Goal: Information Seeking & Learning: Learn about a topic

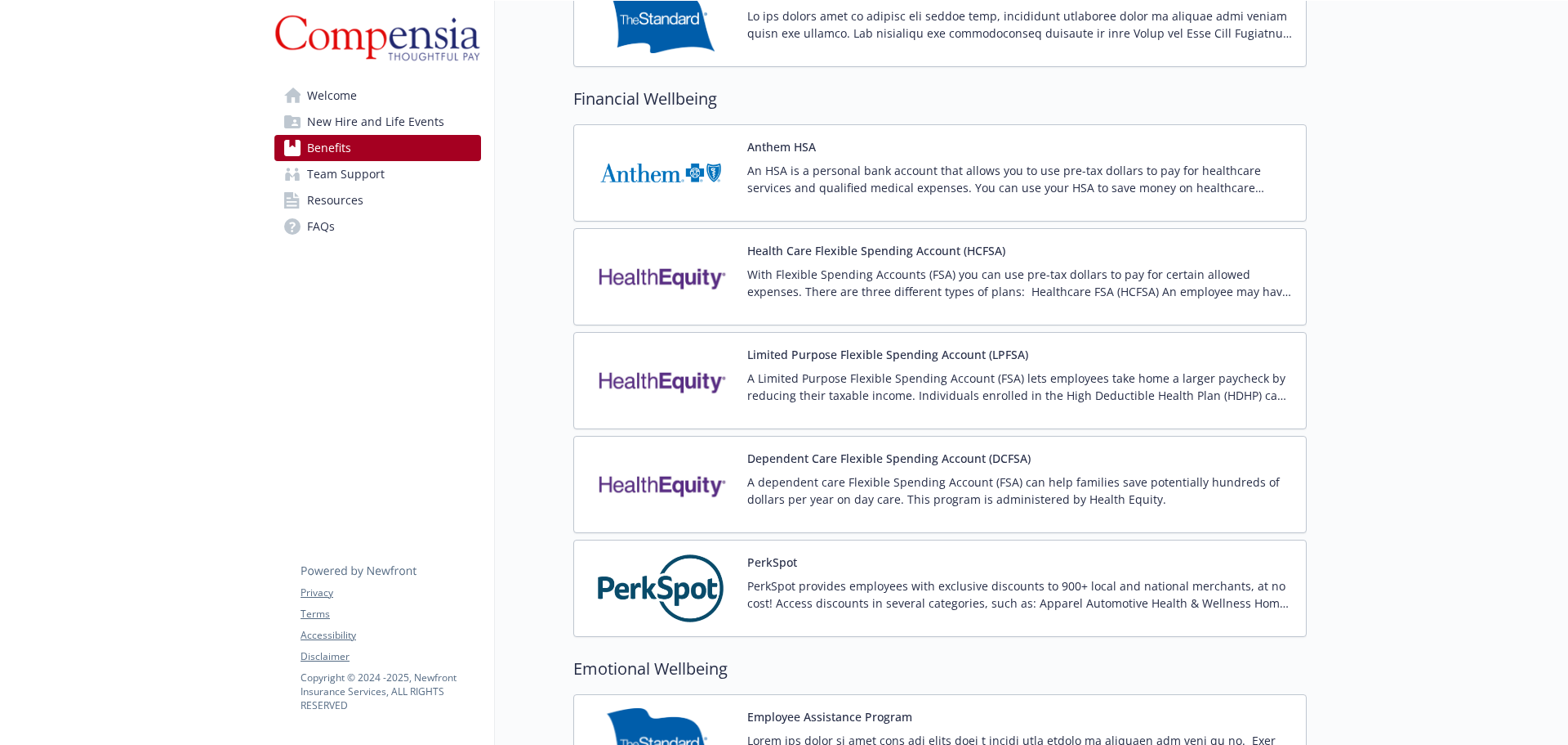
scroll to position [1448, 0]
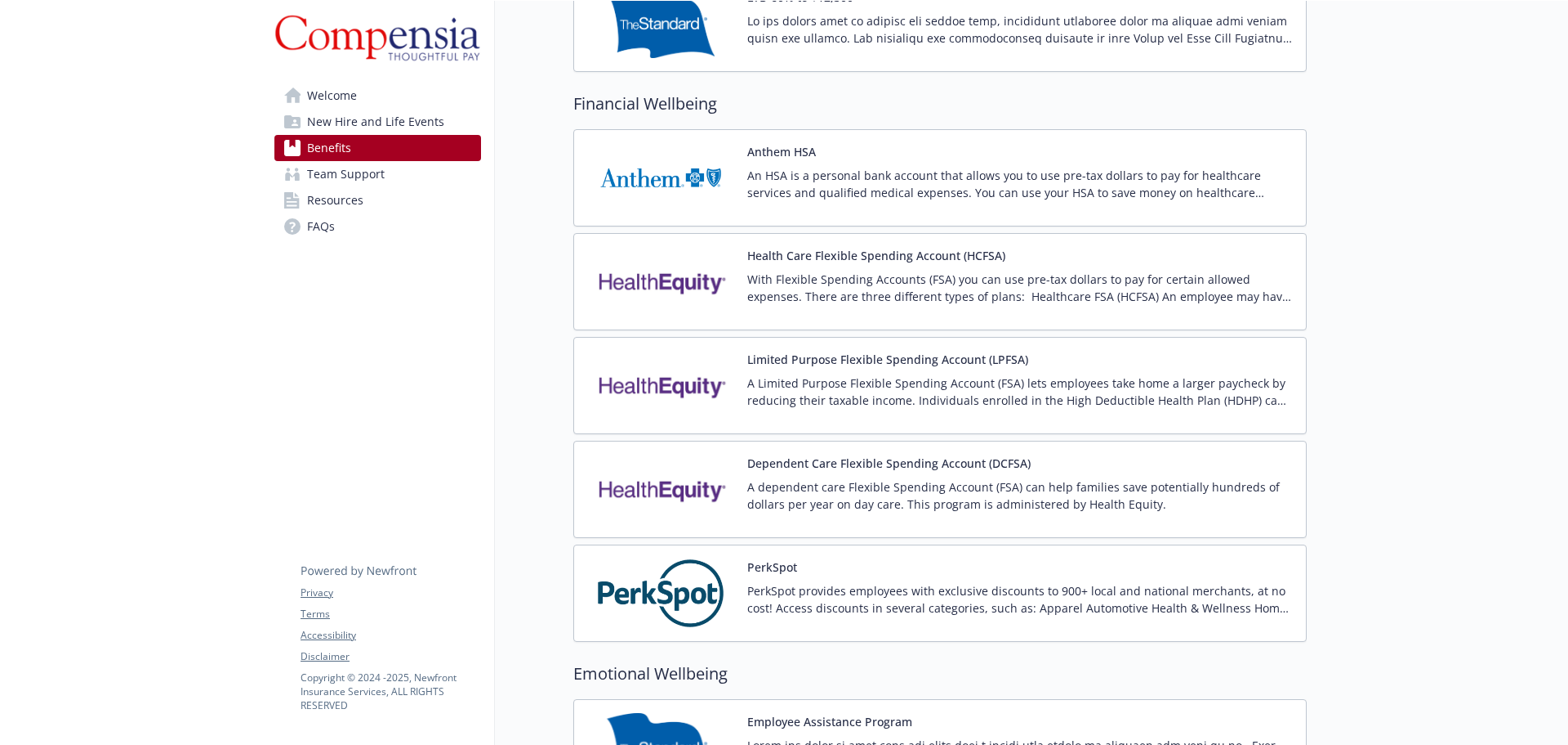
click at [674, 292] on img at bounding box center [661, 282] width 147 height 69
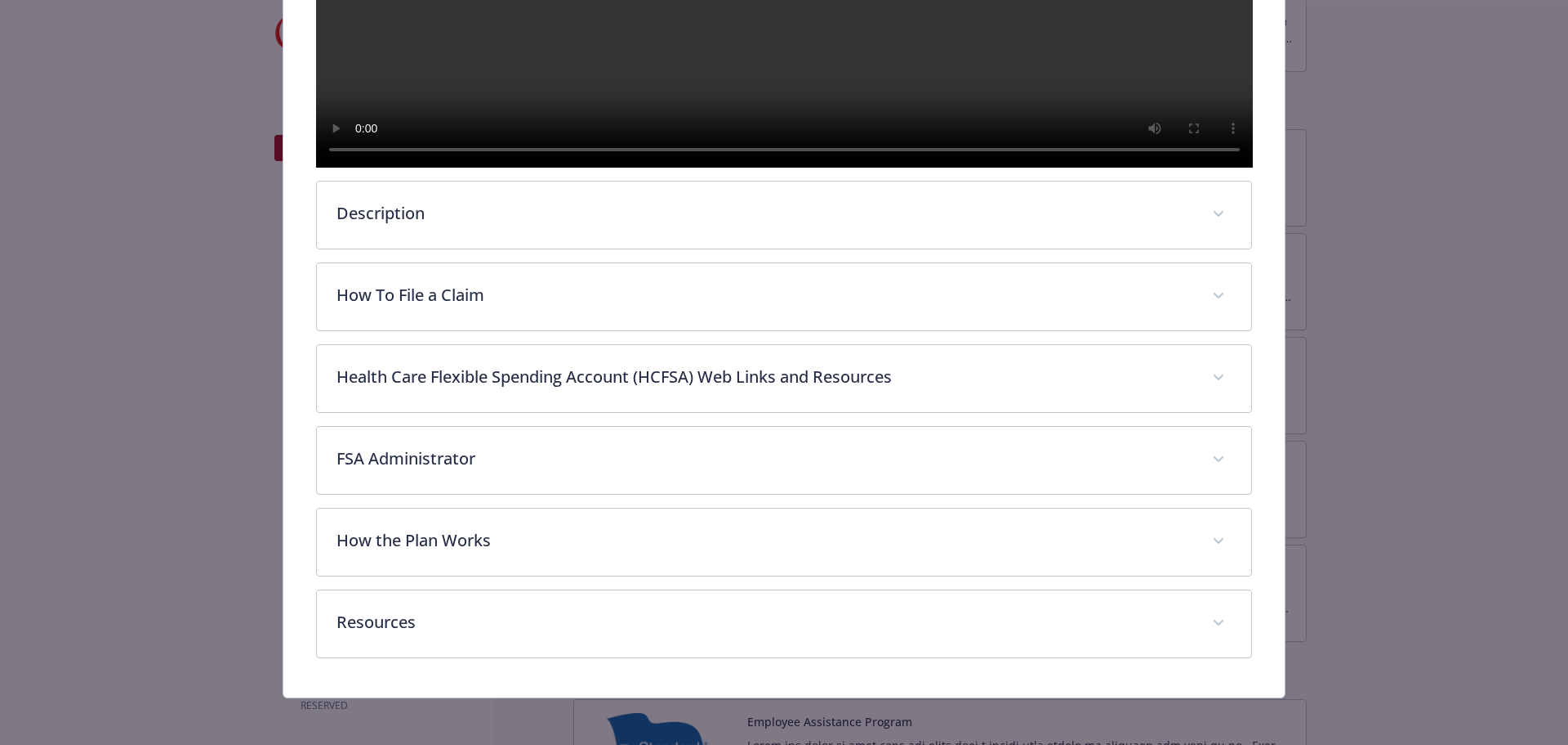
scroll to position [621, 0]
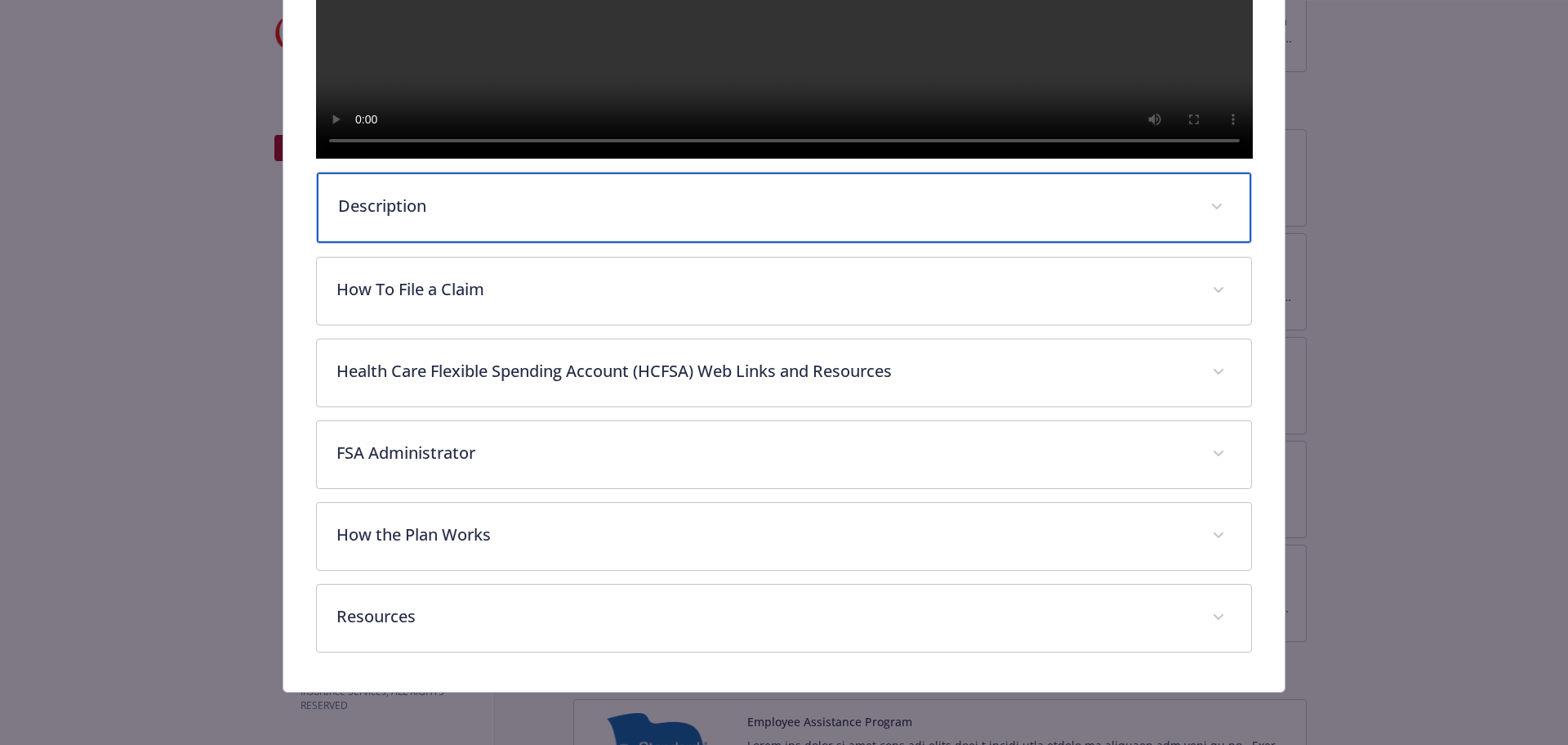
click at [1204, 220] on span "details for plan Financial Wellbeing - Health Care Flexible Spending Account (H…" at bounding box center [1216, 207] width 26 height 26
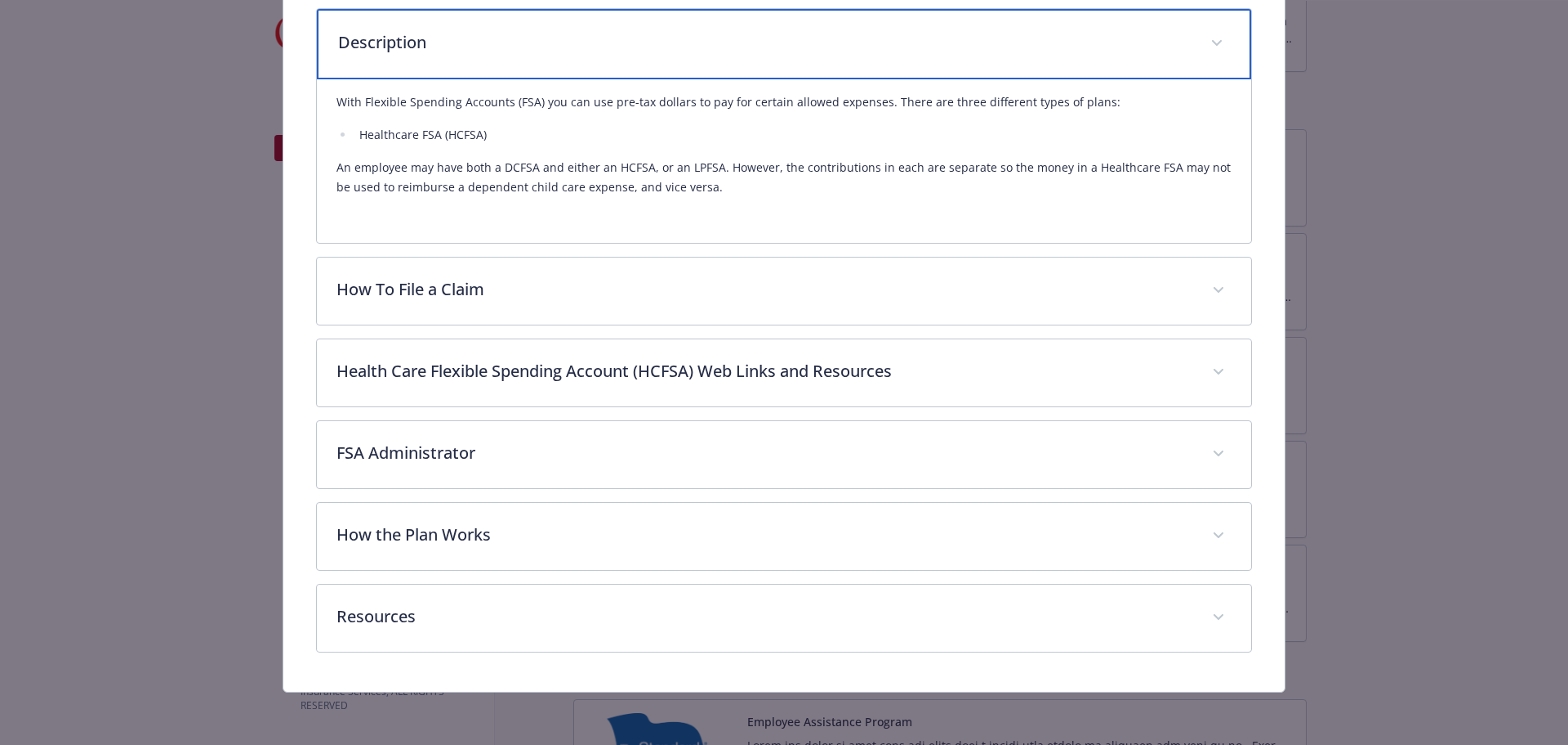
scroll to position [818, 0]
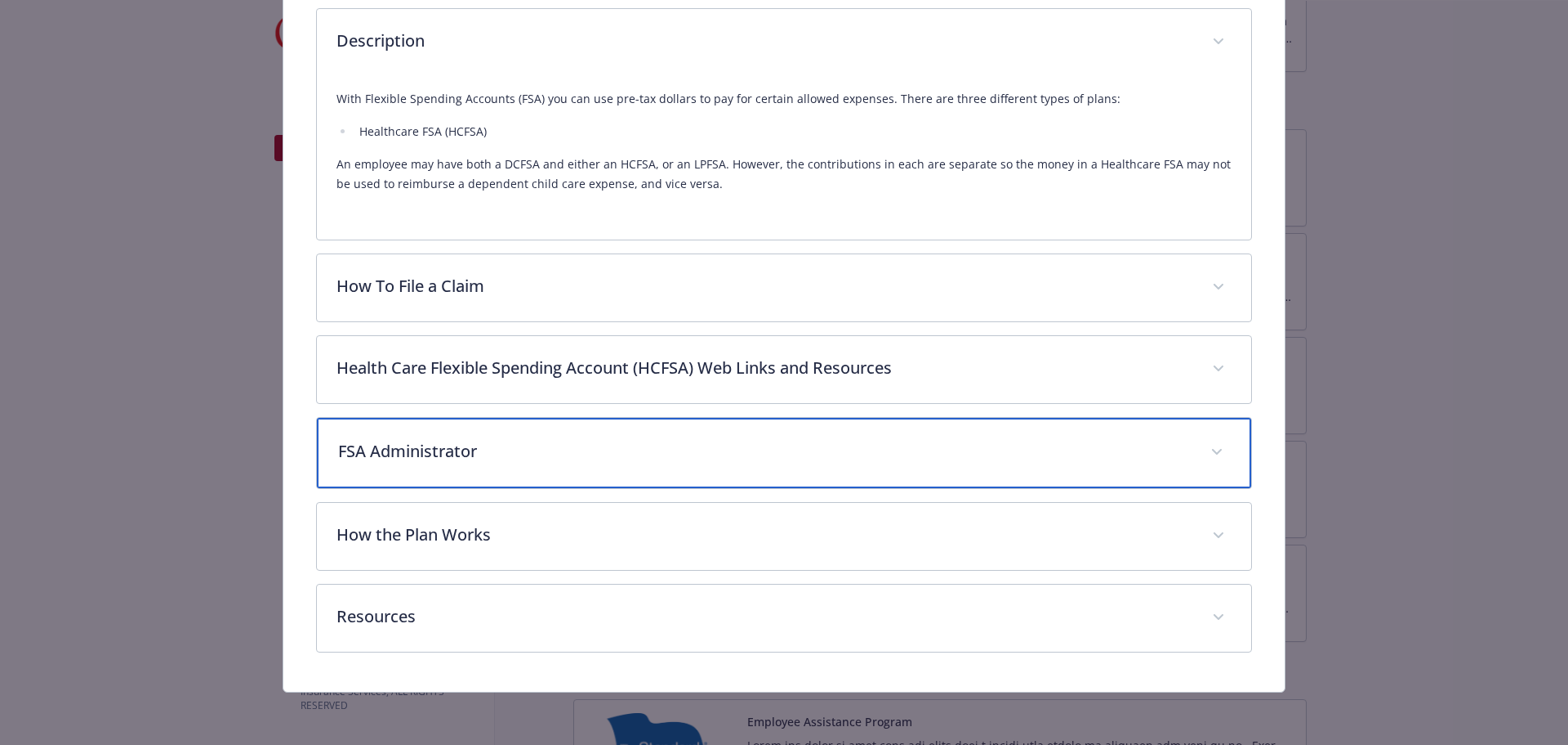
click at [1194, 445] on div "FSA Administrator" at bounding box center [784, 453] width 935 height 70
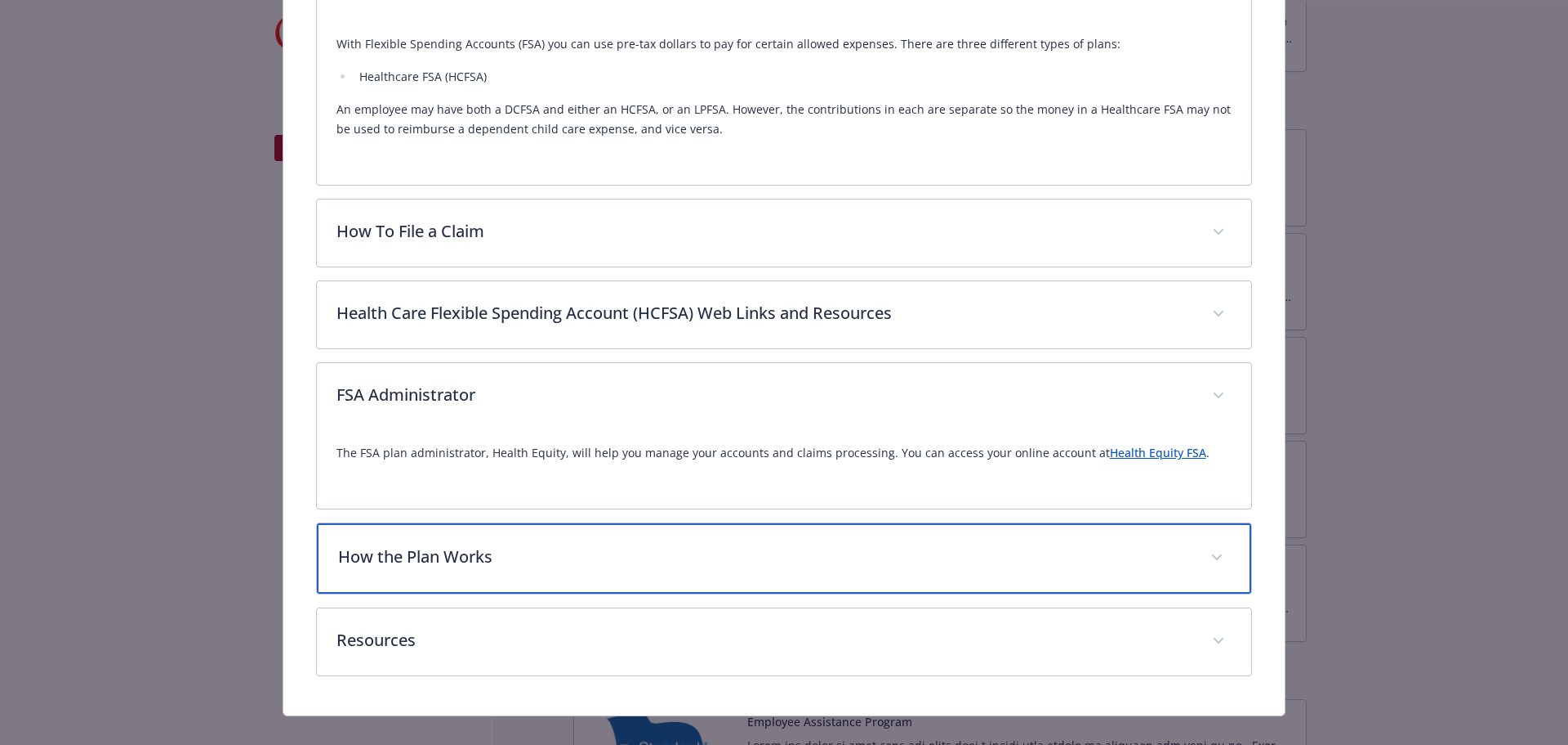
click at [1191, 594] on div "How the Plan Works" at bounding box center [784, 557] width 935 height 70
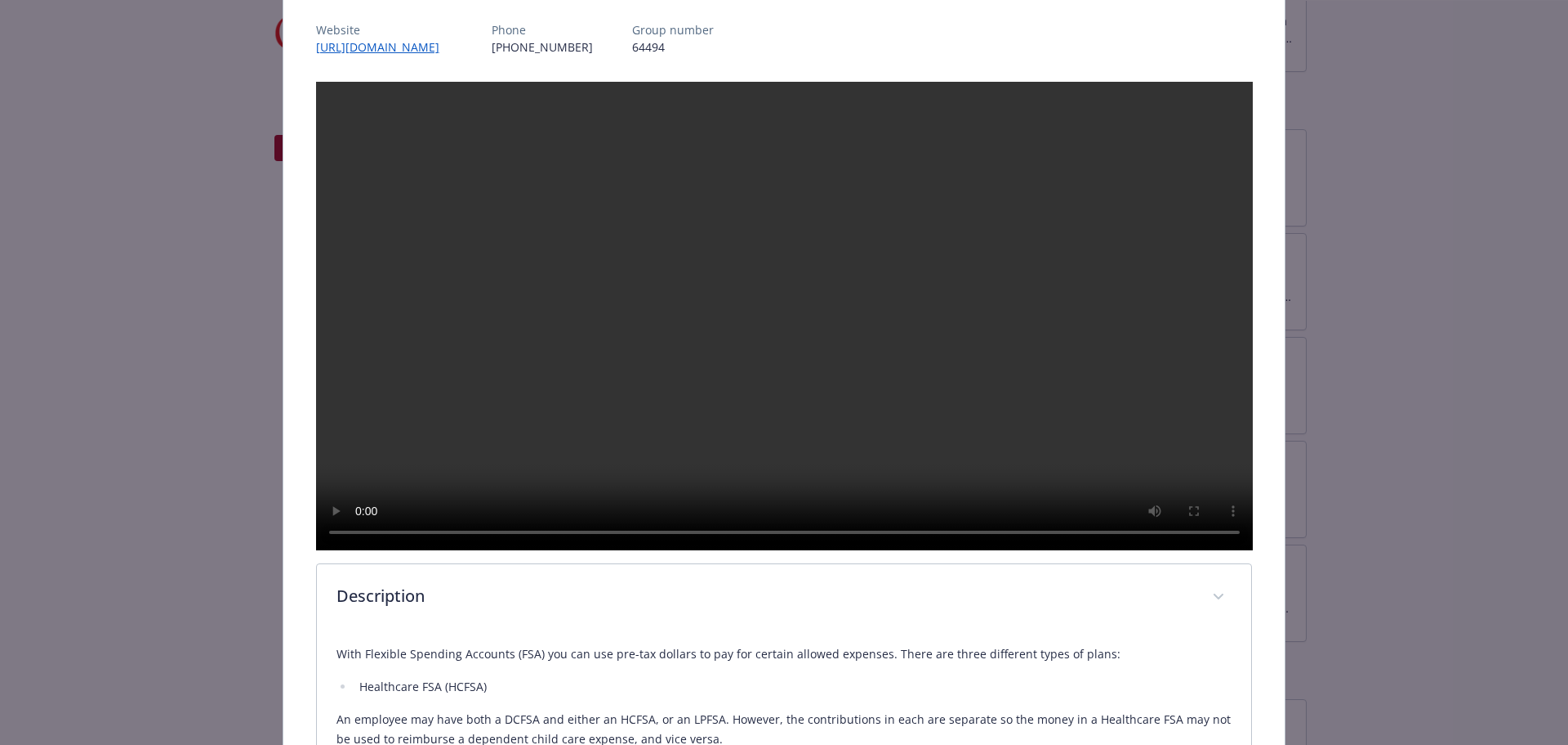
scroll to position [0, 0]
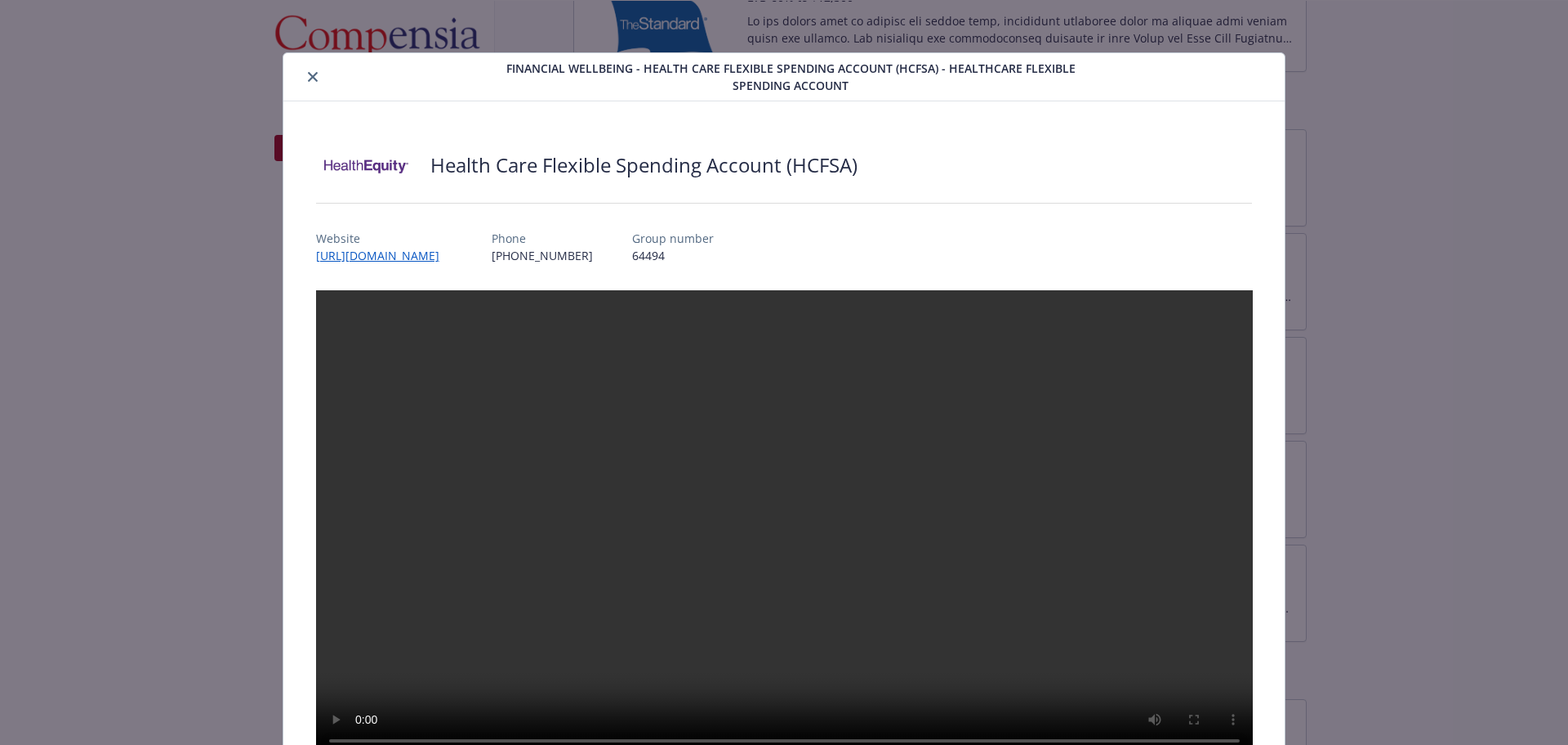
click at [311, 73] on icon "close" at bounding box center [313, 77] width 10 height 10
